Goal: Find specific page/section: Find specific page/section

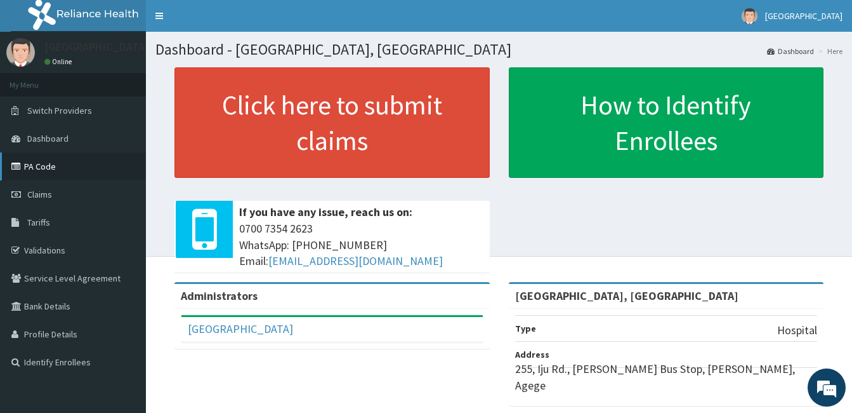
click at [86, 157] on link "PA Code" at bounding box center [73, 166] width 146 height 28
click at [43, 163] on link "PA Code" at bounding box center [73, 166] width 146 height 28
click at [85, 162] on link "PA Code" at bounding box center [73, 166] width 146 height 28
